Goal: Task Accomplishment & Management: Manage account settings

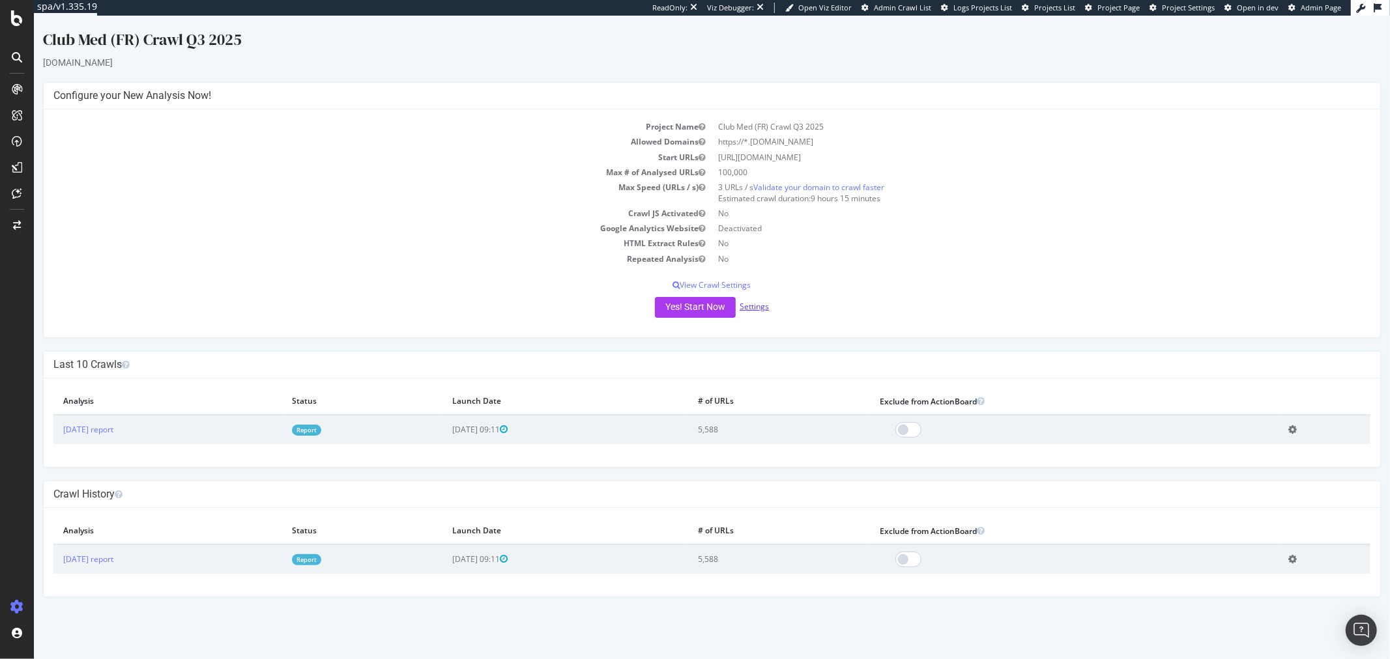
click at [752, 302] on link "Settings" at bounding box center [753, 306] width 29 height 11
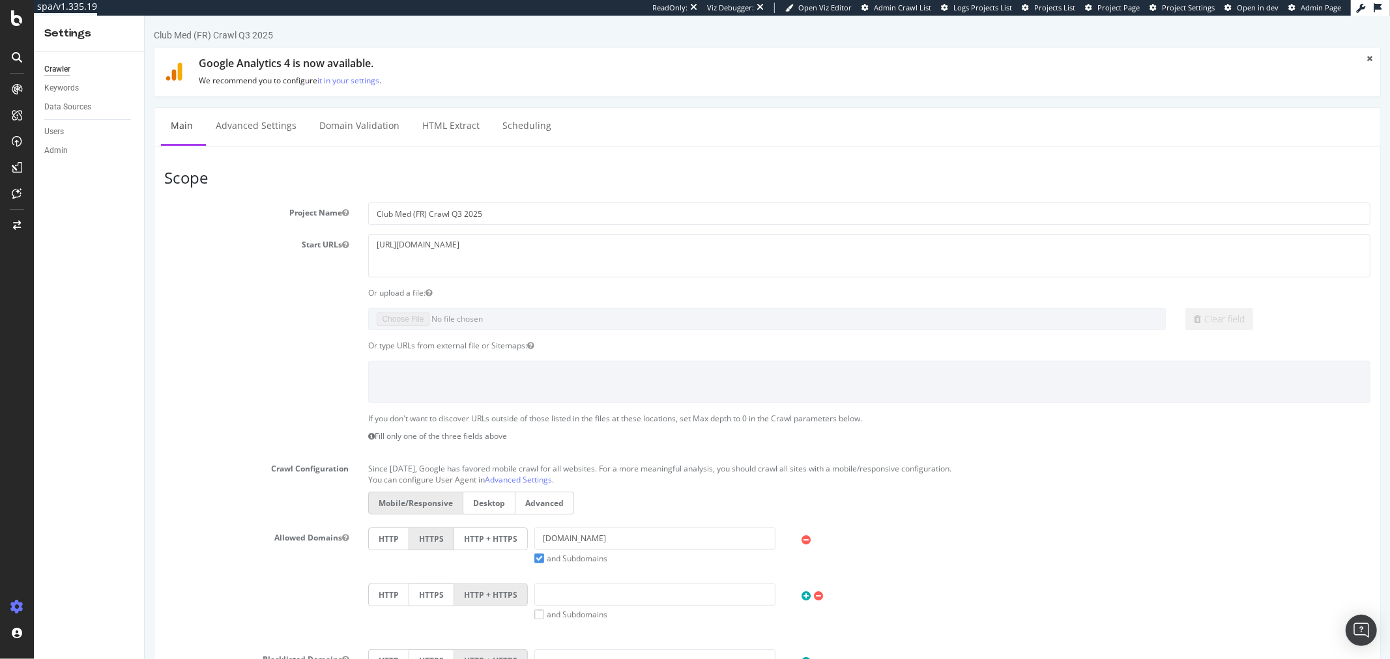
click at [498, 538] on label "HTTP + HTTPS" at bounding box center [490, 539] width 74 height 23
click at [144, 16] on input "HTTP + HTTPS" at bounding box center [144, 16] width 0 height 0
click at [250, 137] on link "Advanced Settings" at bounding box center [255, 126] width 100 height 36
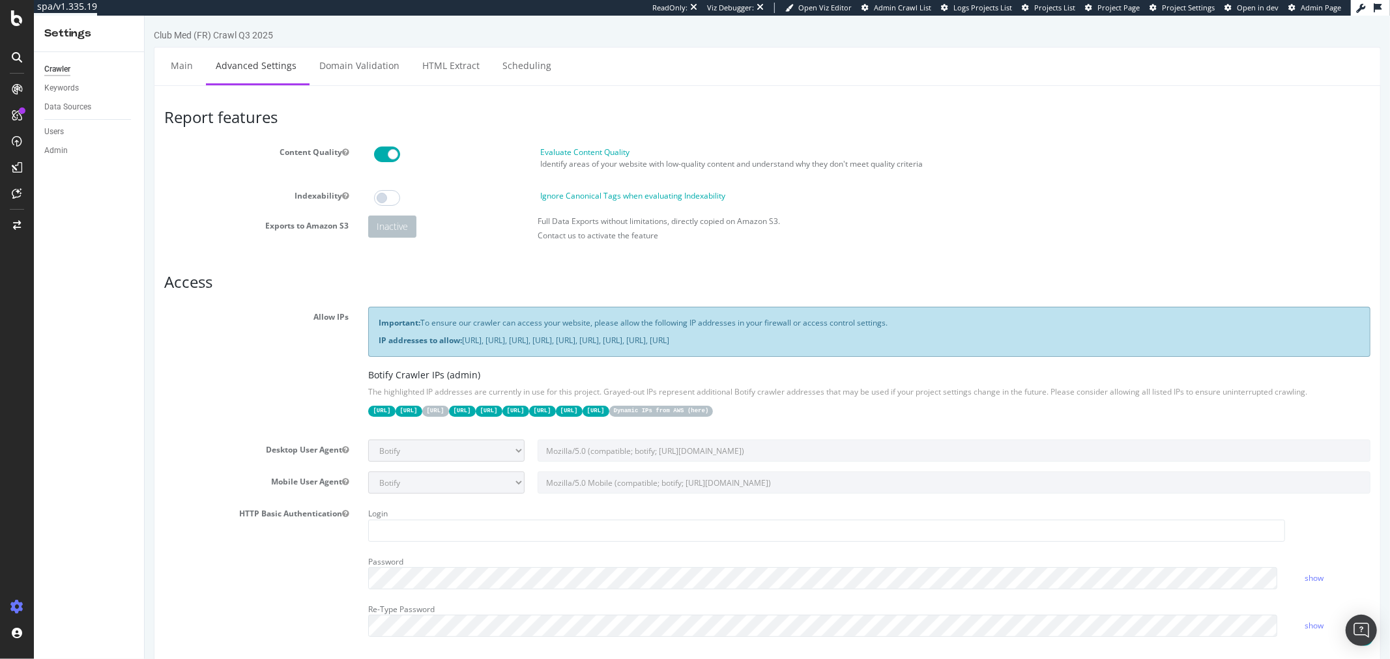
scroll to position [803, 0]
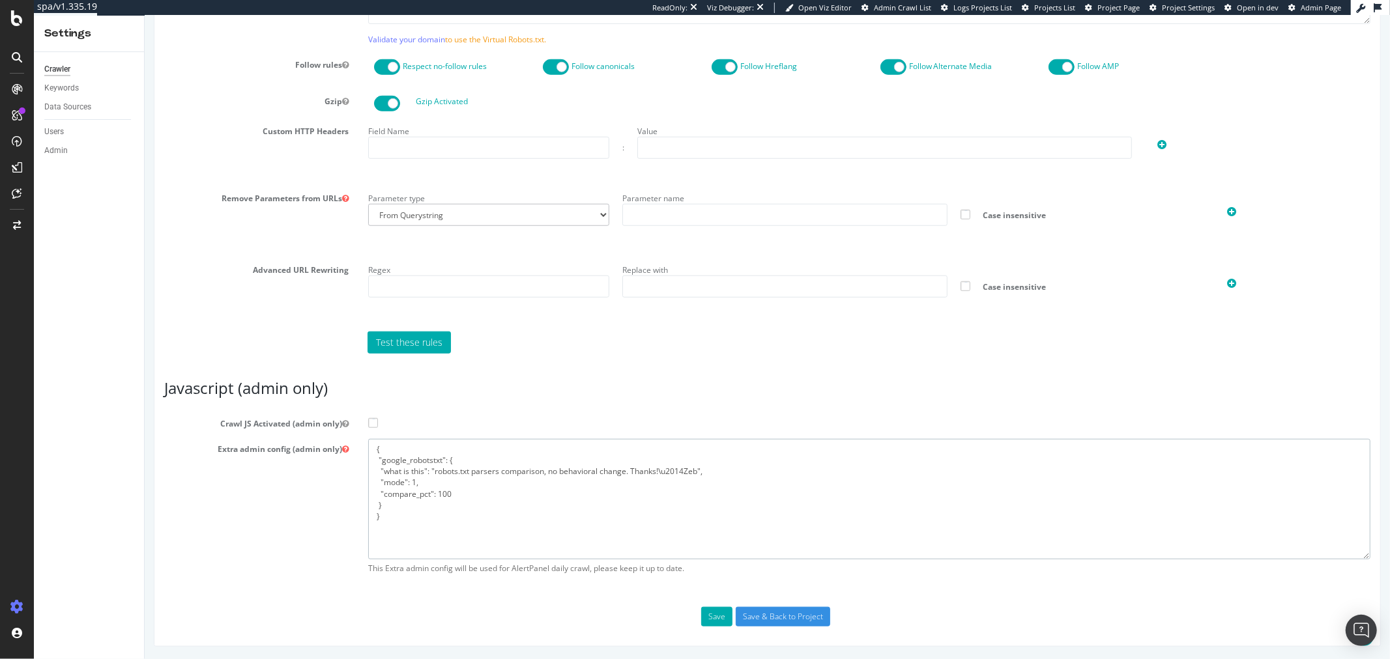
click at [427, 485] on textarea "{ "google_robotstxt": { "what is this": "robots.txt parsers comparison, no beha…" at bounding box center [868, 499] width 1002 height 121
click at [433, 479] on textarea "{ "google_robotstxt": { "what is this": "robots.txt parsers comparison, no beha…" at bounding box center [868, 499] width 1002 height 121
paste textarea ""flags": [ "cube" ], "beta": { "pap_mini_rules": [ "+* #everything else" ] }, "…"
type textarea "{ "flags": [ "cube" ], "beta": { "pap_mini_rules": [ "+* #everything else" ] },…"
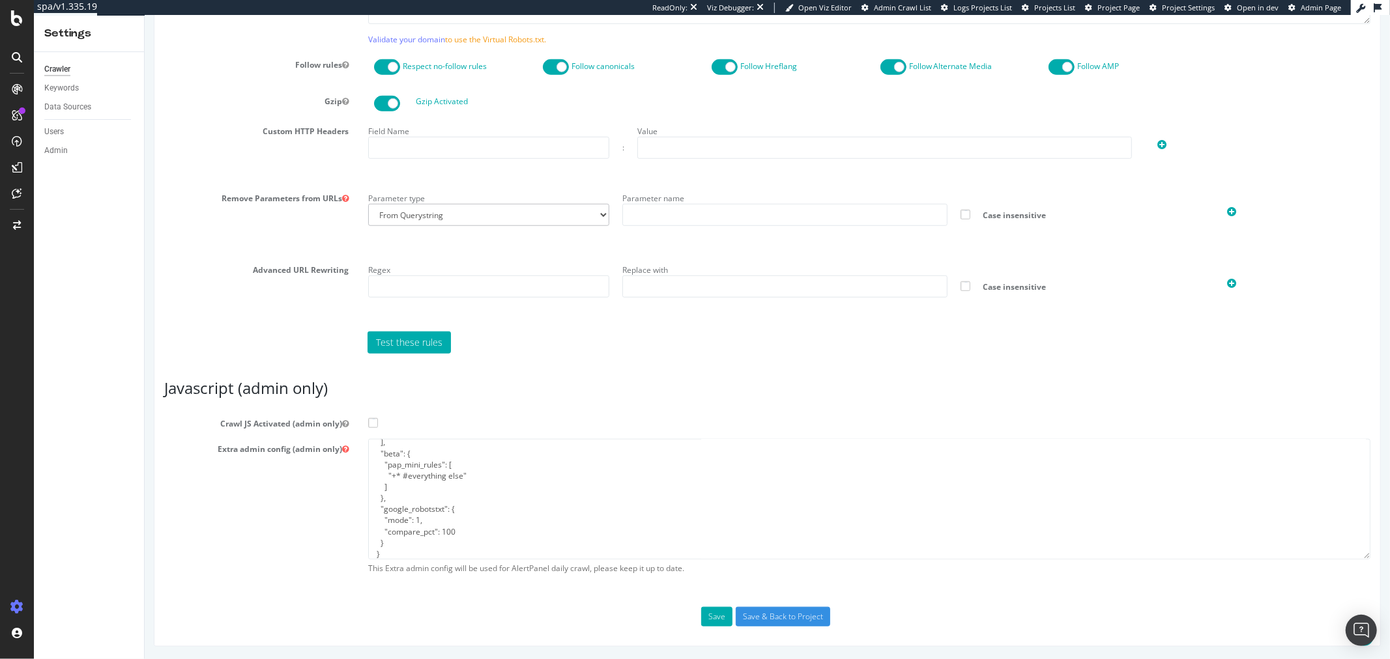
click at [367, 421] on span at bounding box center [372, 423] width 10 height 10
click at [144, 16] on input "Crawl JS Activated (admin only)" at bounding box center [144, 16] width 0 height 0
click at [772, 618] on input "Save & Back to Project" at bounding box center [782, 617] width 94 height 20
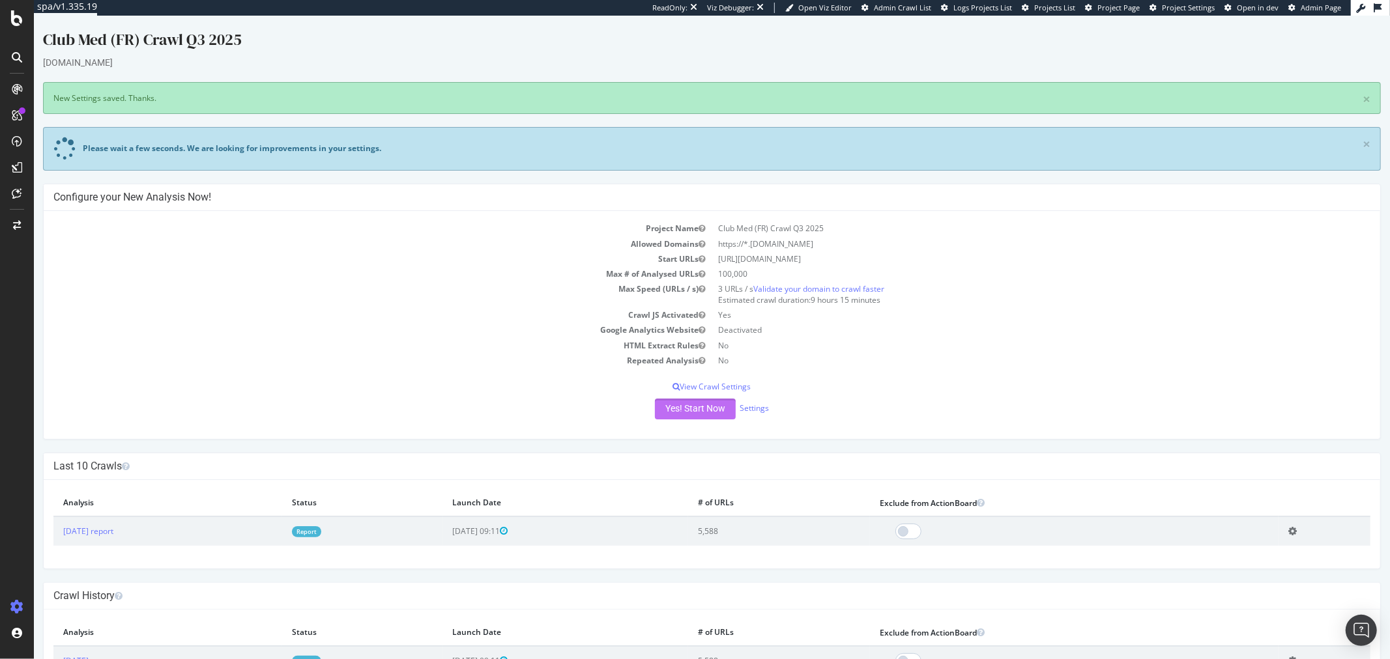
click at [691, 406] on button "Yes! Start Now" at bounding box center [694, 409] width 81 height 21
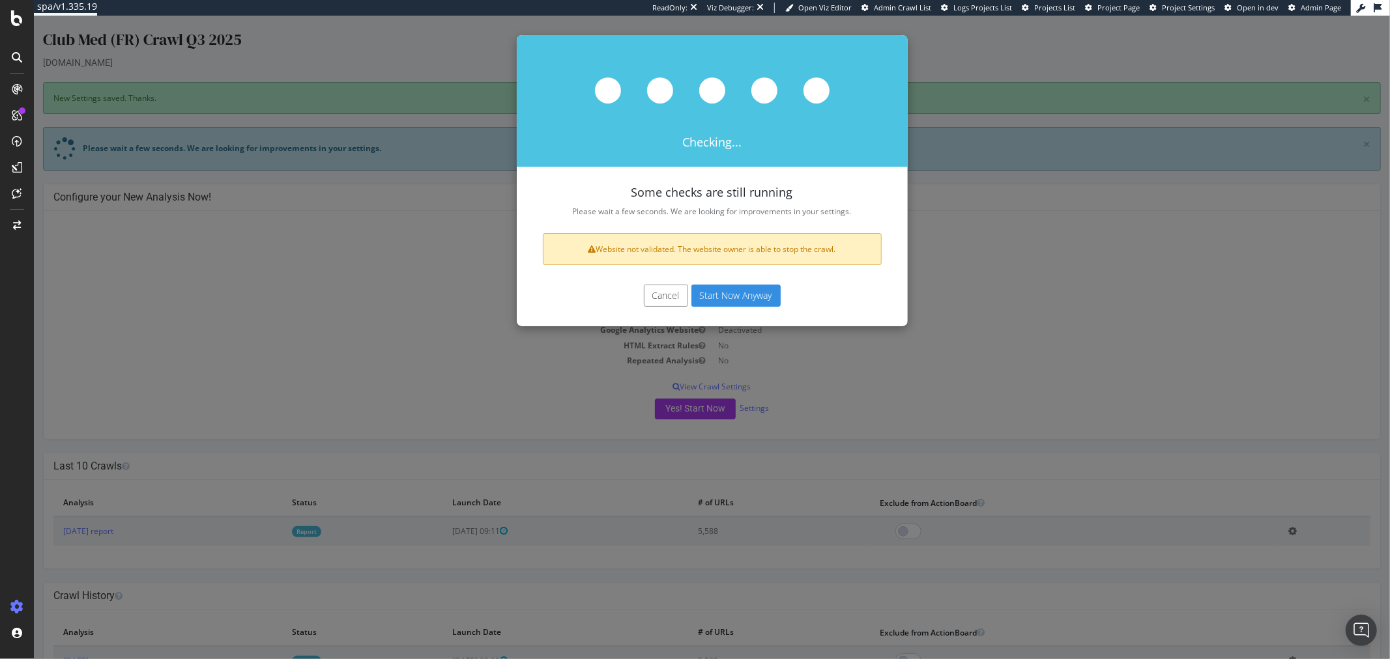
click at [708, 291] on button "Start Now Anyway" at bounding box center [735, 296] width 89 height 22
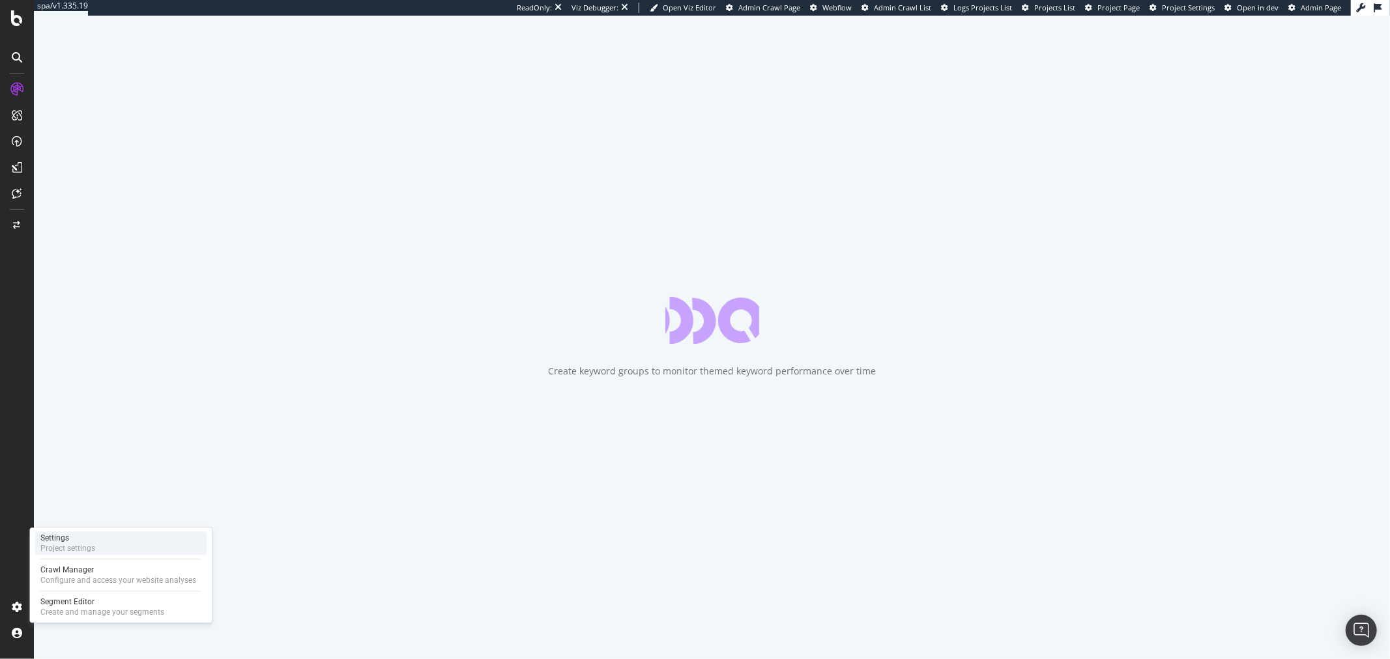
click at [109, 543] on div "Settings Project settings" at bounding box center [121, 543] width 172 height 23
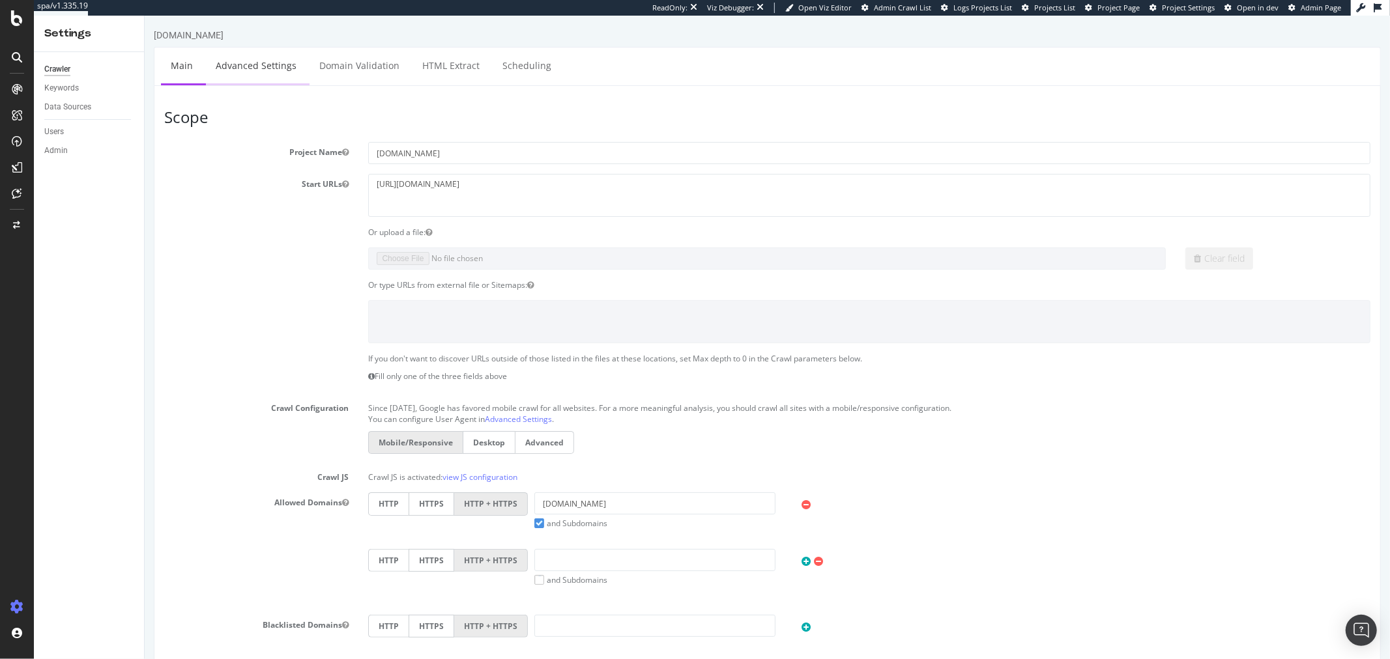
click at [276, 66] on link "Advanced Settings" at bounding box center [255, 66] width 100 height 36
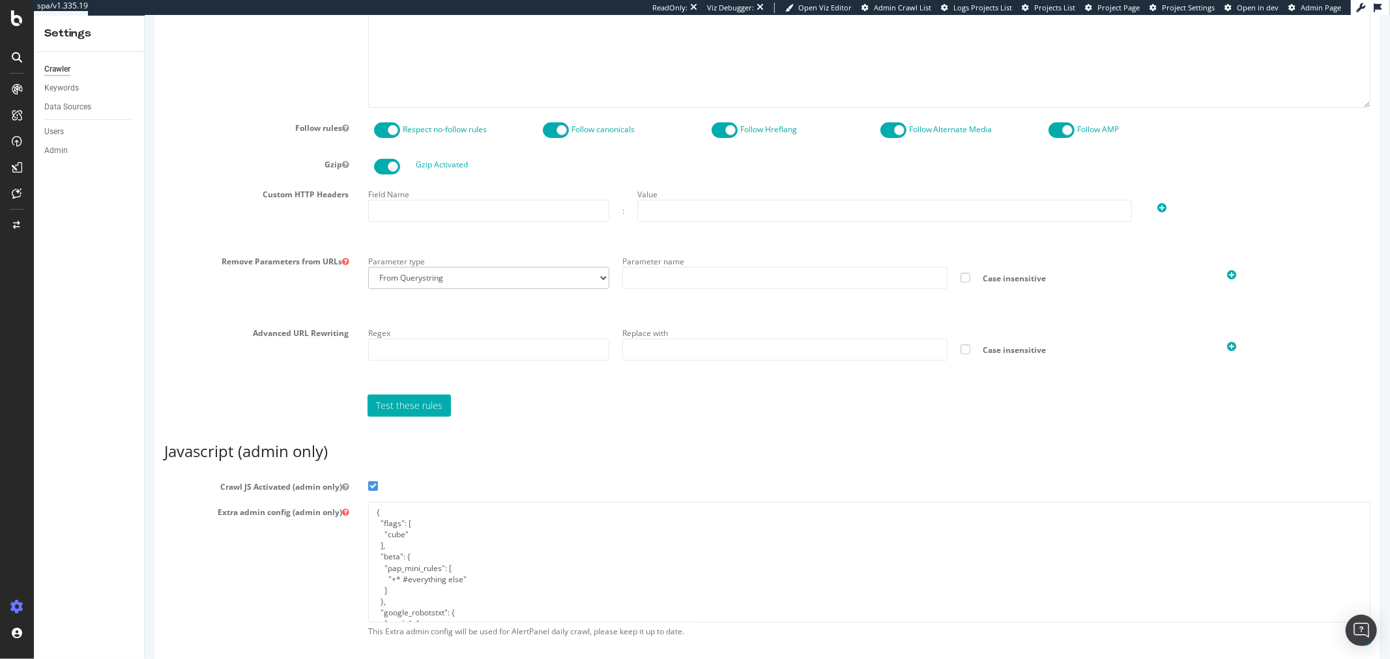
scroll to position [782, 0]
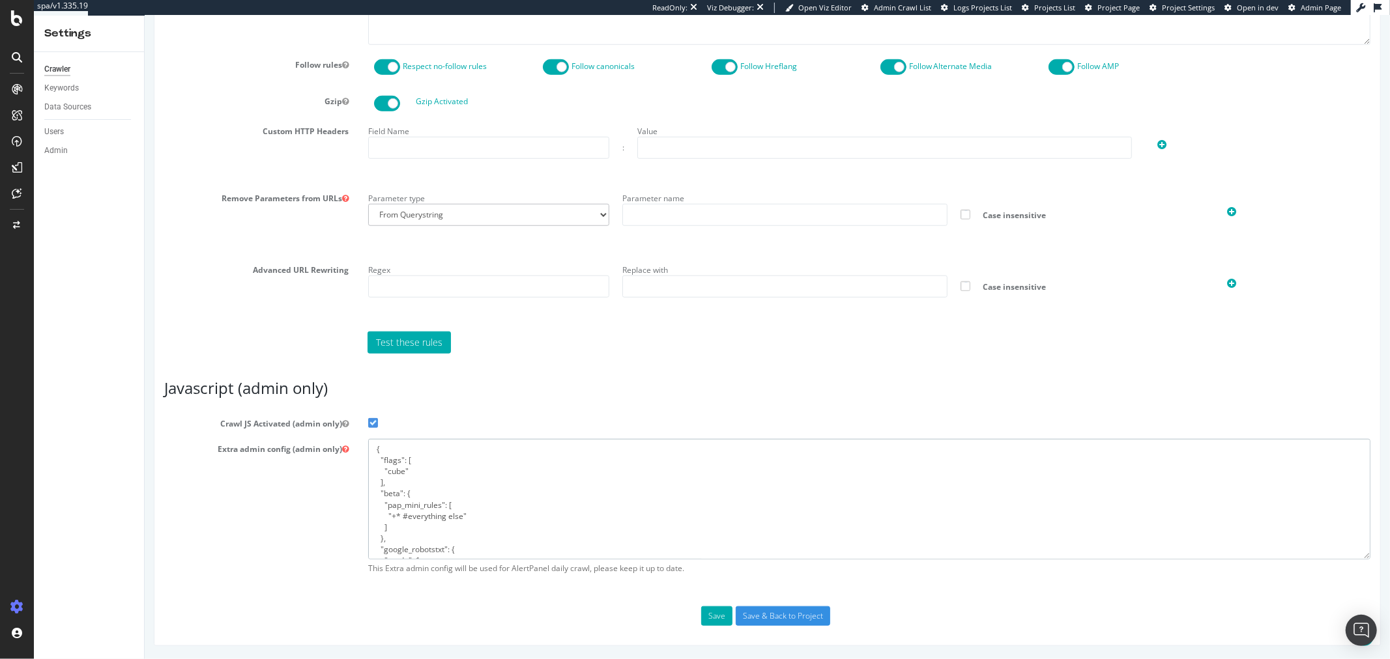
click at [727, 502] on textarea "{ "flags": [ "cube" ], "beta": { "pap_mini_rules": [ "+* #everything else" ] },…" at bounding box center [868, 499] width 1002 height 121
